Goal: Information Seeking & Learning: Learn about a topic

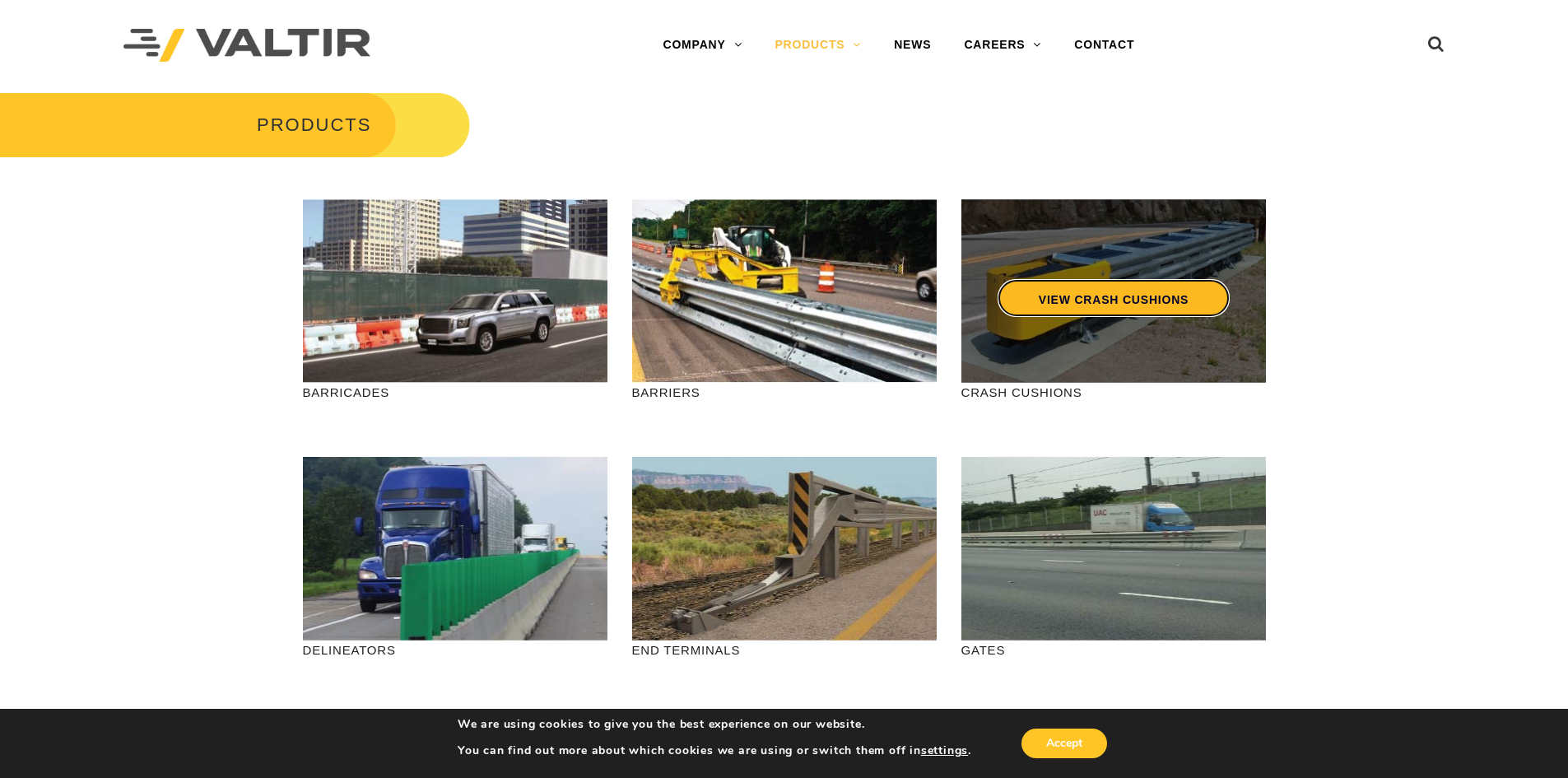
click at [1117, 305] on link "VIEW CRASH CUSHIONS" at bounding box center [1113, 298] width 232 height 38
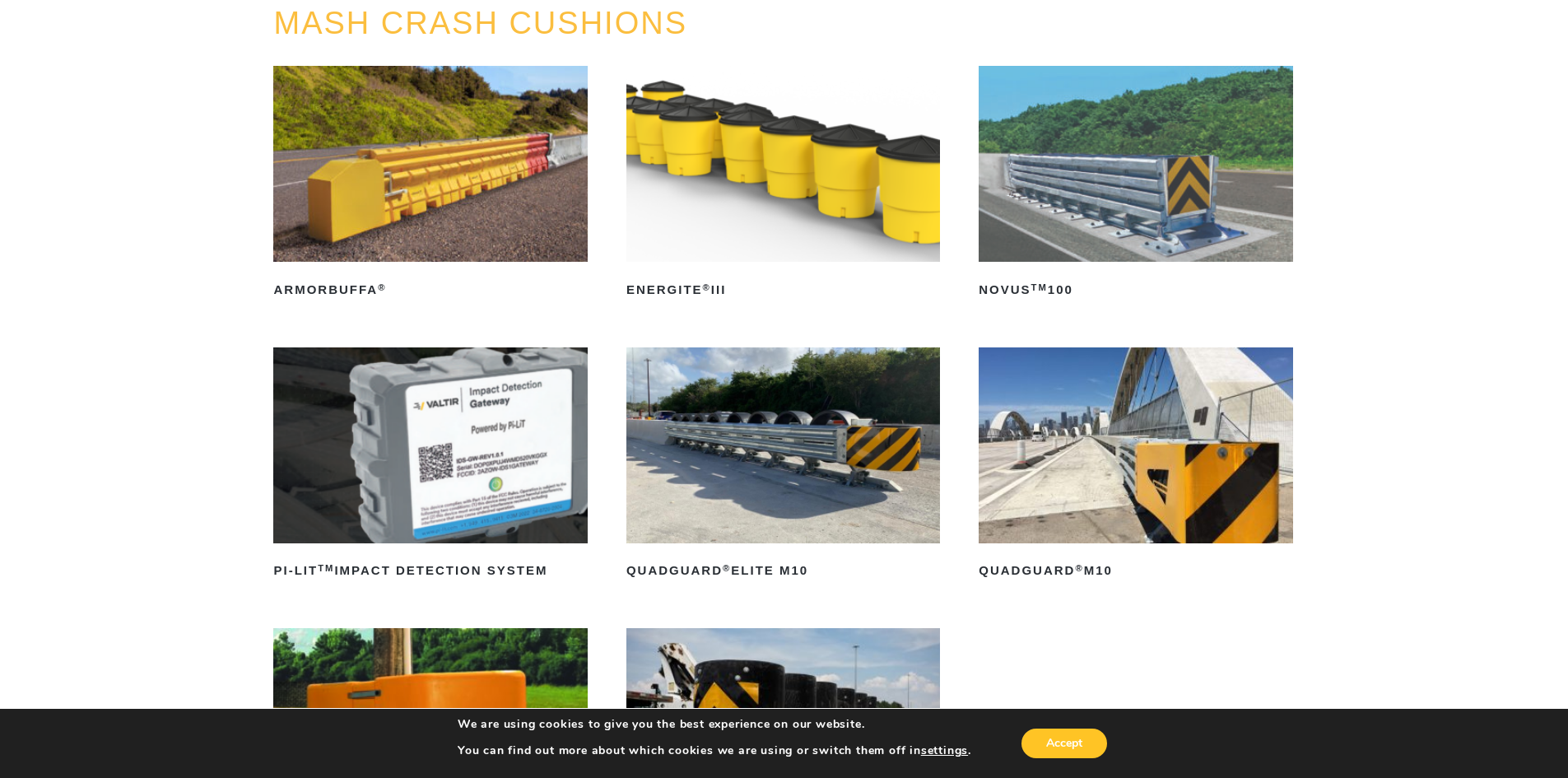
scroll to position [165, 0]
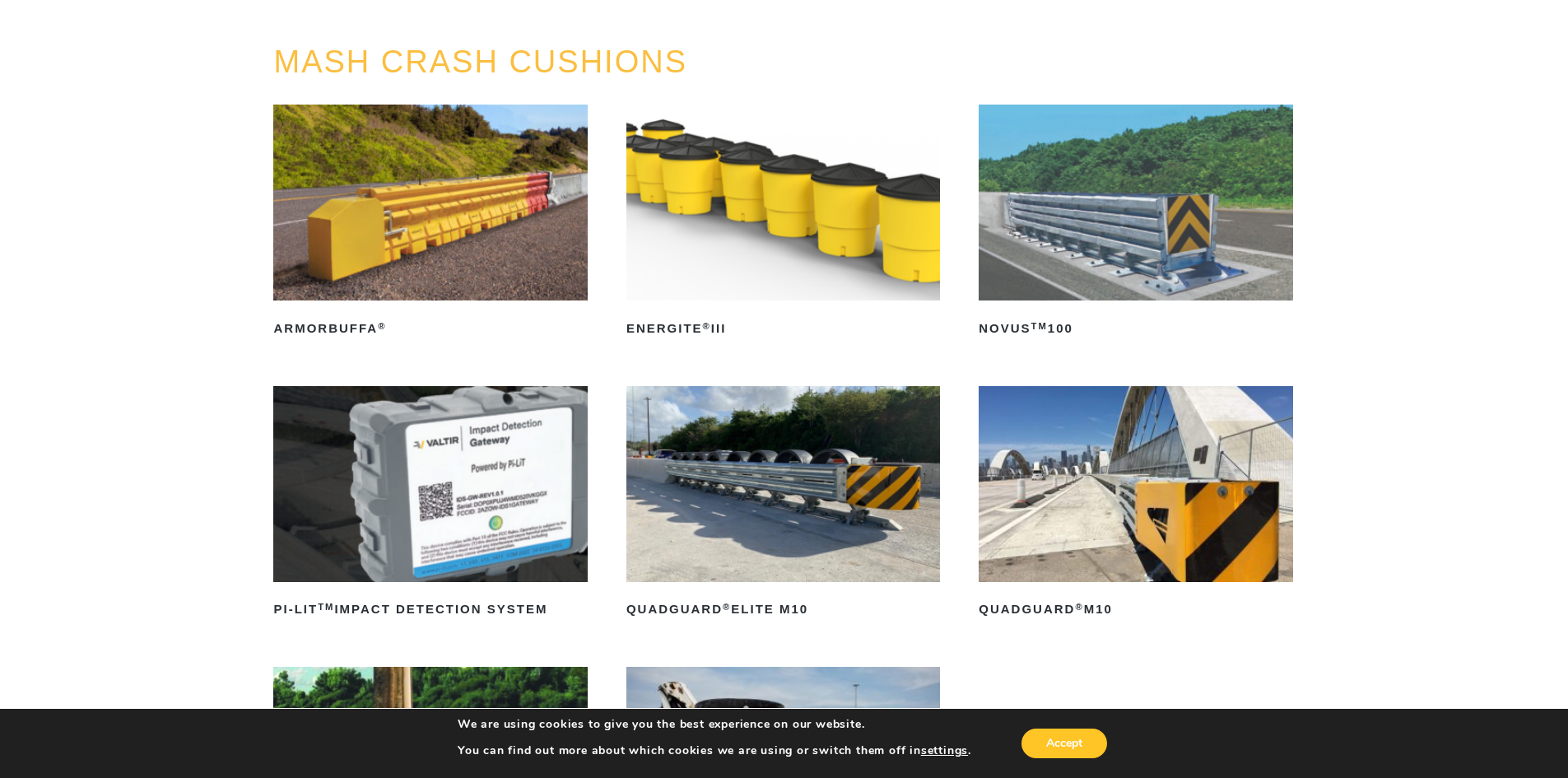
click at [1136, 483] on img at bounding box center [1135, 484] width 313 height 196
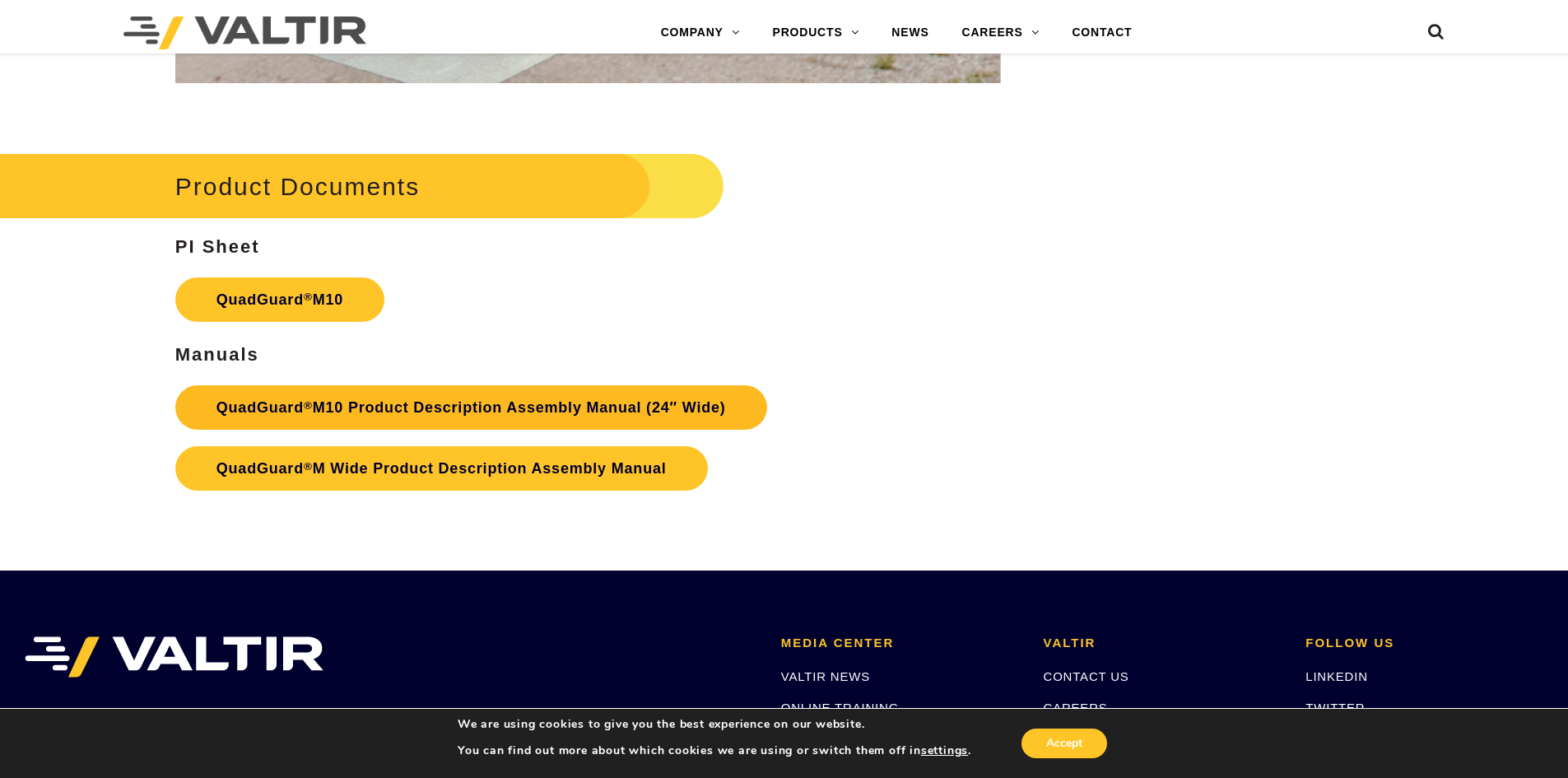
scroll to position [6092, 0]
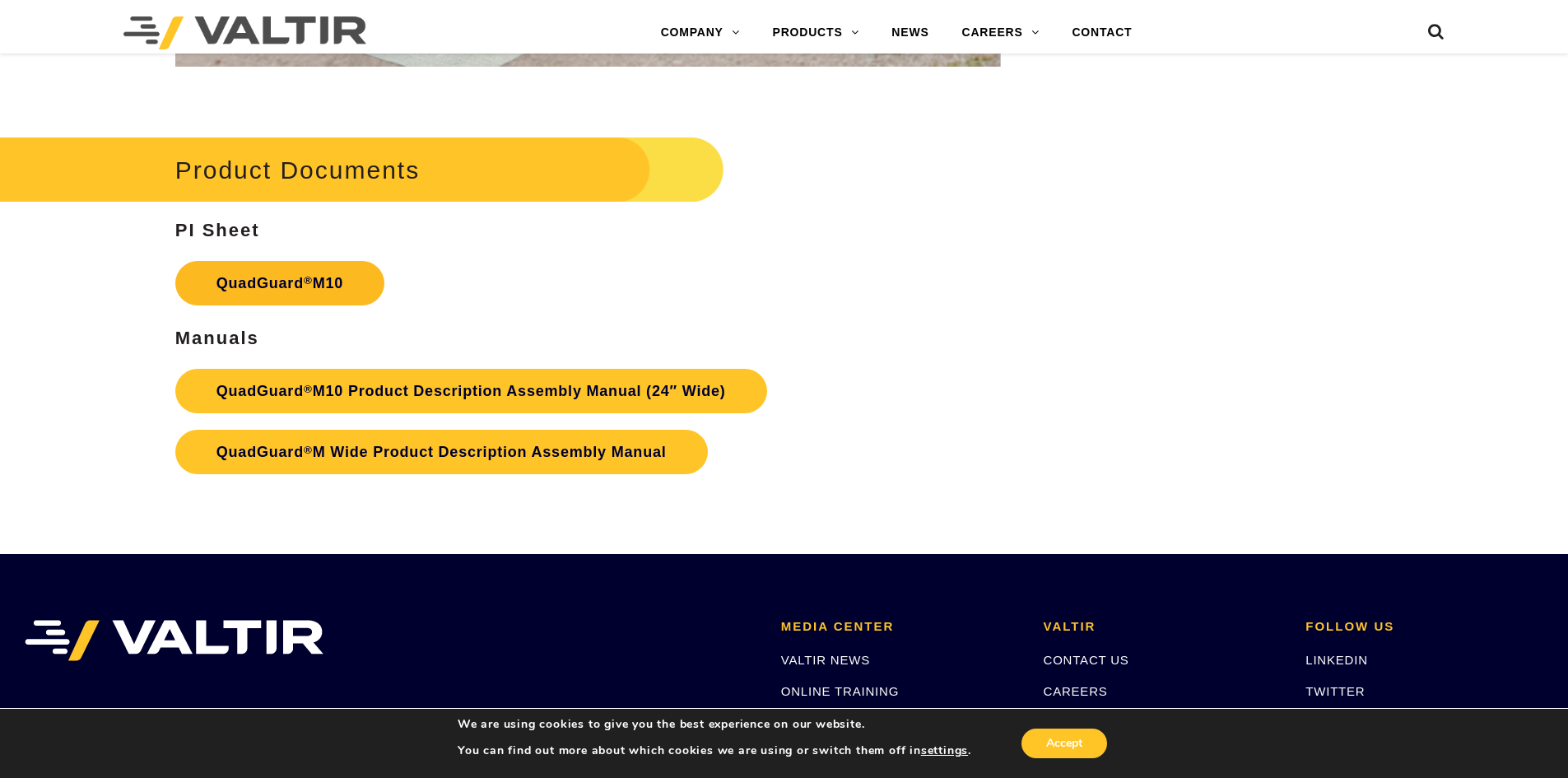
click at [330, 278] on link "QuadGuard ® M10" at bounding box center [279, 282] width 209 height 44
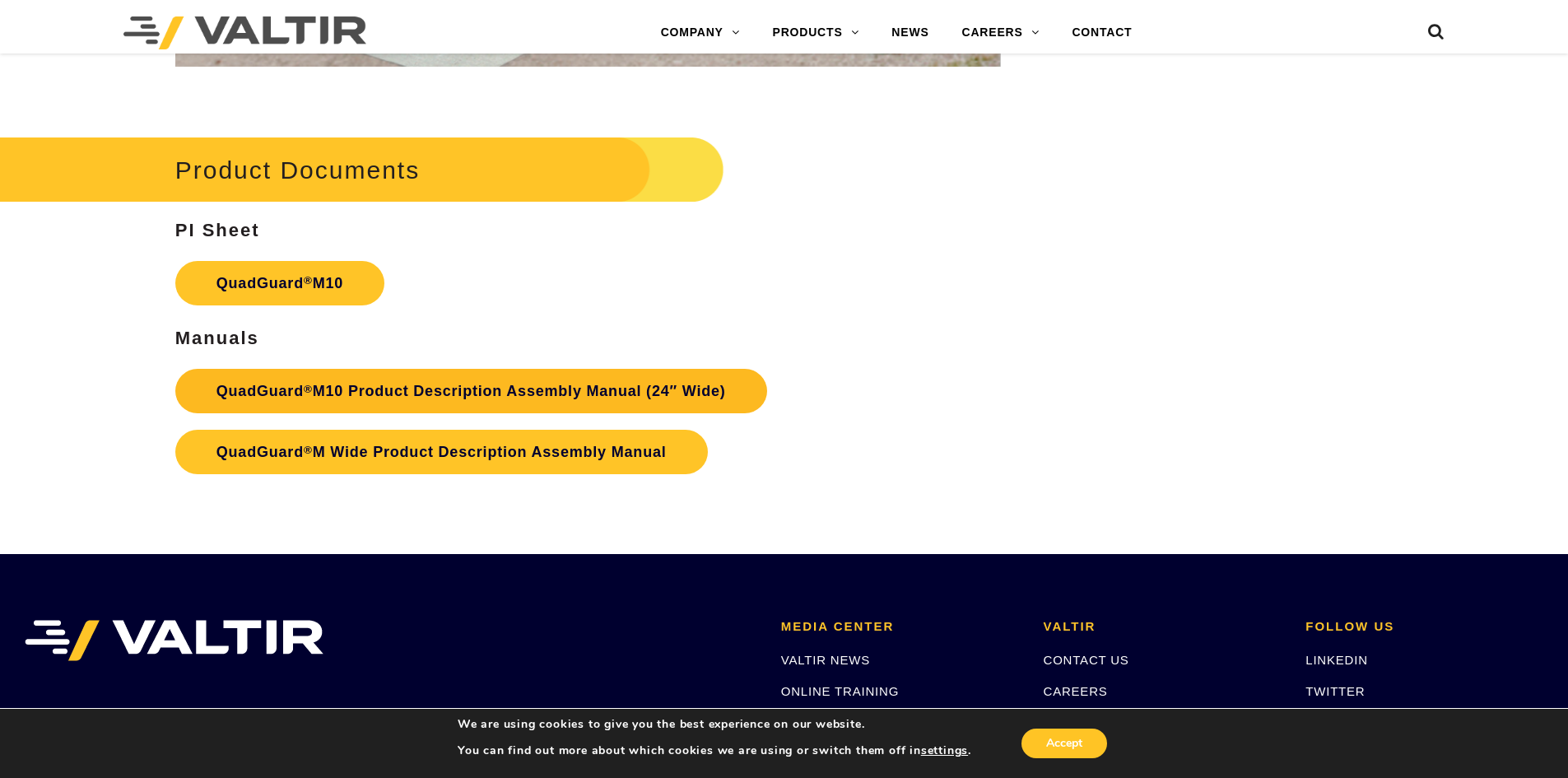
click at [534, 391] on link "QuadGuard ® M10 Product Description Assembly Manual (24″ Wide)" at bounding box center [470, 390] width 592 height 44
